Goal: Task Accomplishment & Management: Manage account settings

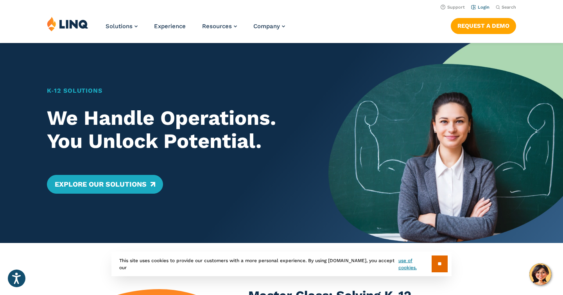
click at [482, 7] on link "Login" at bounding box center [480, 7] width 18 height 5
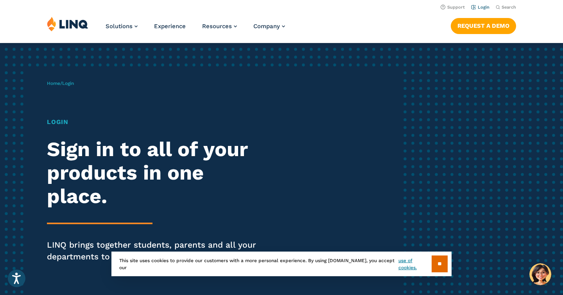
click at [481, 7] on link "Login" at bounding box center [480, 7] width 18 height 5
click at [60, 126] on h1 "Login" at bounding box center [155, 121] width 217 height 9
click at [444, 268] on input "**" at bounding box center [439, 263] width 16 height 17
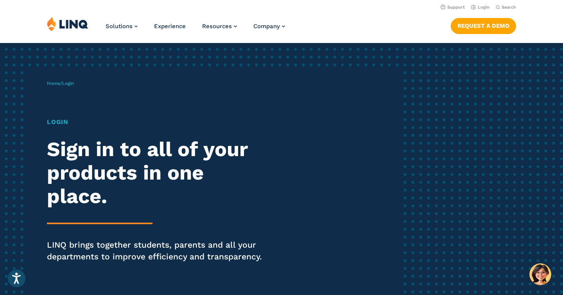
click at [56, 123] on h1 "Login" at bounding box center [155, 121] width 217 height 9
click at [484, 9] on link "Login" at bounding box center [480, 7] width 18 height 5
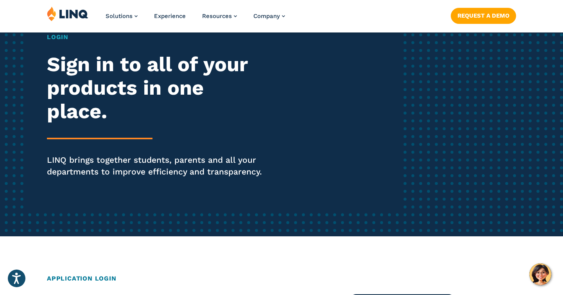
click at [188, 180] on div "Login Sign in to all of your products in one place. LINQ brings together studen…" at bounding box center [155, 115] width 217 height 167
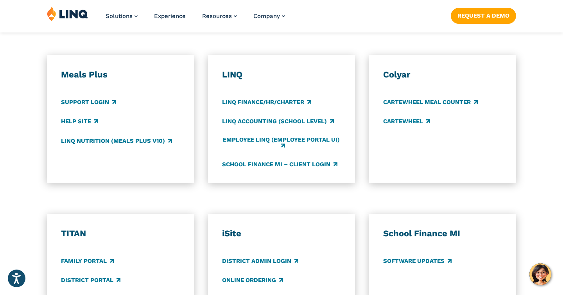
scroll to position [463, 0]
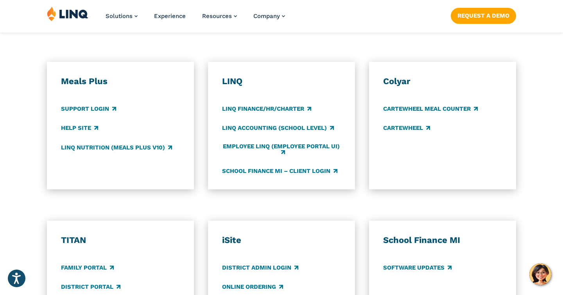
scroll to position [463, 0]
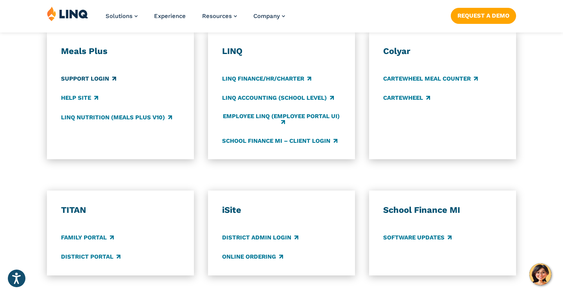
click at [90, 76] on link "Support Login" at bounding box center [88, 79] width 55 height 9
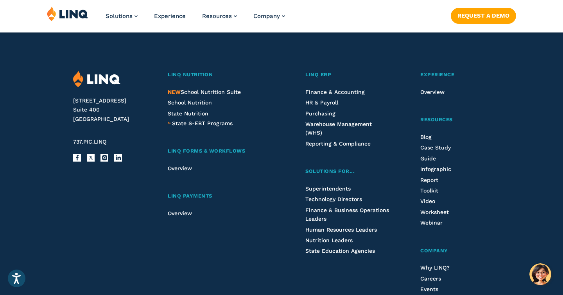
scroll to position [1989, 0]
click at [123, 221] on div "[STREET_ADDRESS] 737.PIC.LINQ Facebook X Instagram LinkedIn Email" at bounding box center [113, 212] width 80 height 285
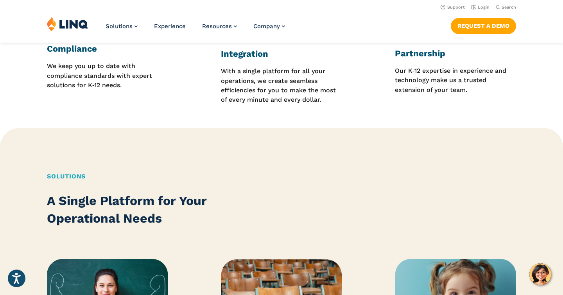
scroll to position [0, 0]
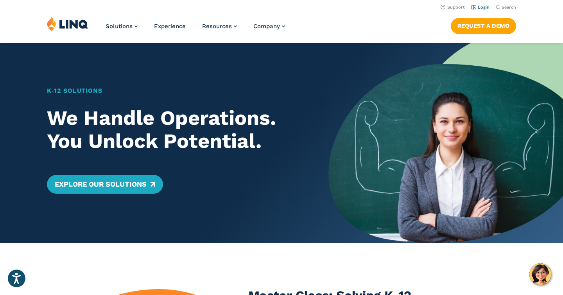
click at [481, 5] on link "Login" at bounding box center [480, 7] width 18 height 5
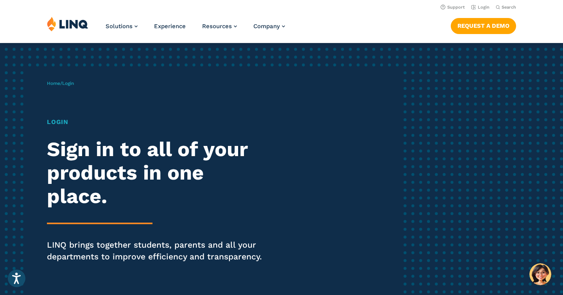
click at [120, 167] on h2 "Sign in to all of your products in one place." at bounding box center [155, 173] width 217 height 70
click at [96, 205] on h2 "Sign in to all of your products in one place." at bounding box center [155, 173] width 217 height 70
click at [68, 123] on h1 "Login" at bounding box center [155, 121] width 217 height 9
click at [65, 165] on h2 "Sign in to all of your products in one place." at bounding box center [155, 173] width 217 height 70
click at [77, 216] on div "Login Sign in to all of your products in one place. LINQ brings together studen…" at bounding box center [155, 200] width 217 height 167
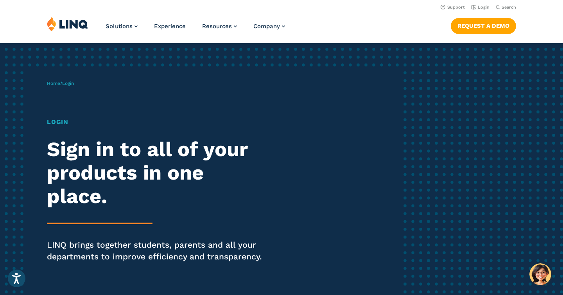
click at [77, 216] on div "Login Sign in to all of your products in one place. LINQ brings together studen…" at bounding box center [155, 200] width 217 height 167
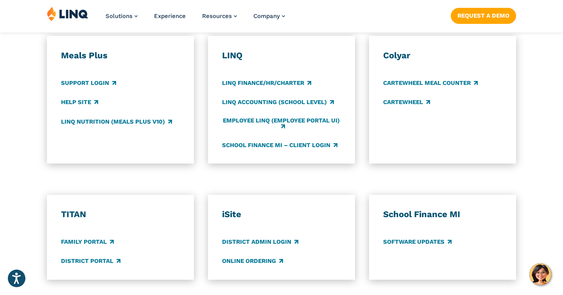
scroll to position [485, 0]
